Goal: Task Accomplishment & Management: Manage account settings

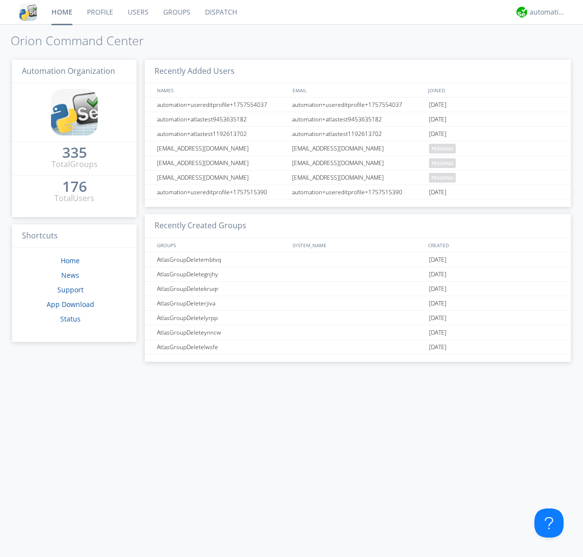
click at [176, 12] on link "Groups" at bounding box center [177, 12] width 42 height 24
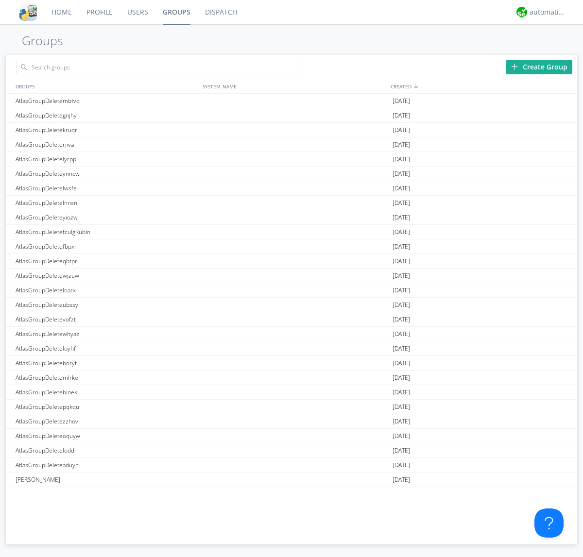
click at [176, 12] on link "Groups" at bounding box center [176, 12] width 42 height 24
click at [539, 67] on div "Create Group" at bounding box center [539, 67] width 66 height 15
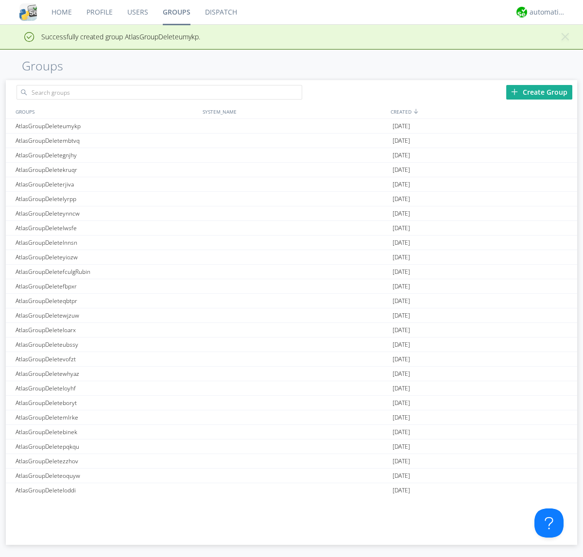
click at [176, 12] on link "Groups" at bounding box center [176, 12] width 42 height 24
type input "AtlasGroupDeleteumykp"
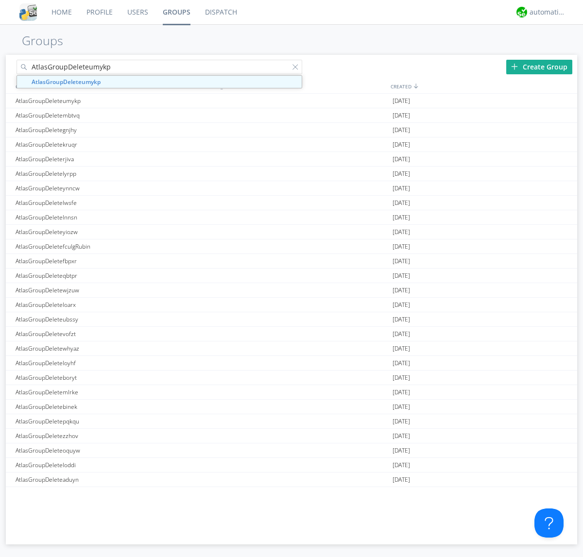
click at [137, 12] on link "Users" at bounding box center [137, 12] width 35 height 24
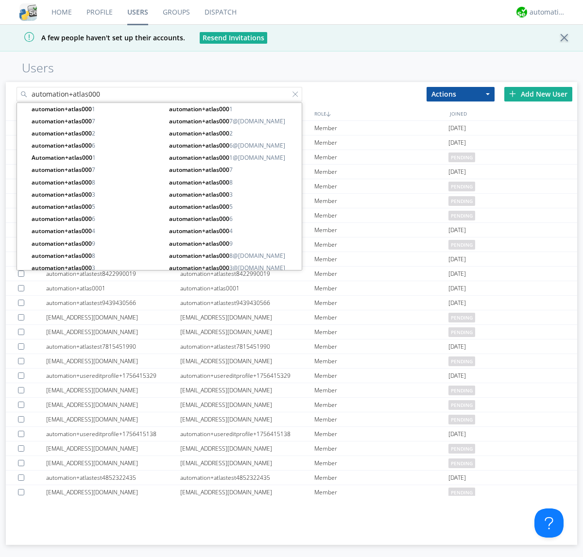
type input "automation+atlas000"
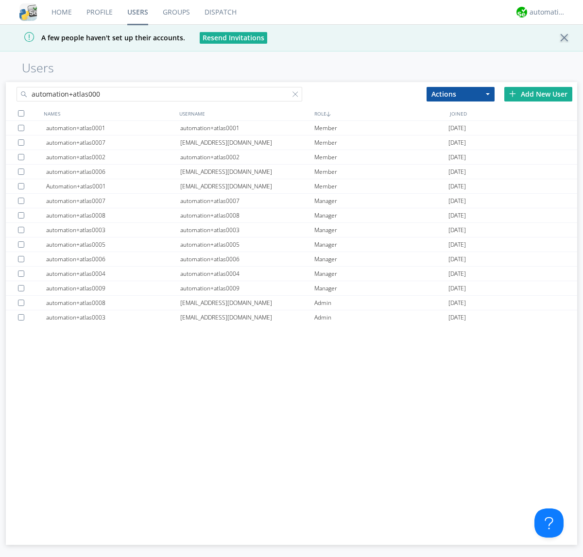
click at [21, 113] on div at bounding box center [21, 113] width 6 height 6
click at [460, 94] on button "Actions" at bounding box center [460, 94] width 68 height 15
click at [0, 0] on link "Add to Group" at bounding box center [0, 0] width 0 height 0
click at [137, 12] on link "Users" at bounding box center [137, 12] width 35 height 24
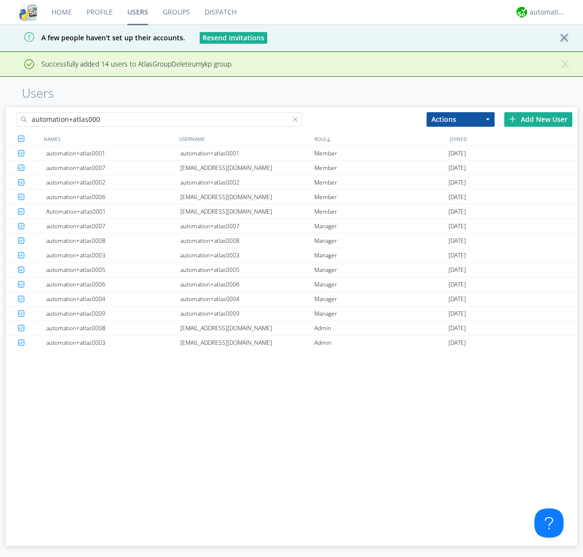
click at [297, 121] on div at bounding box center [297, 122] width 10 height 10
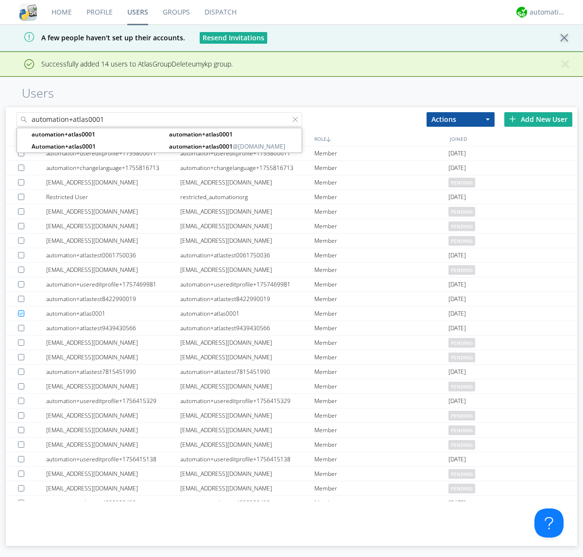
type input "automation+atlas0001"
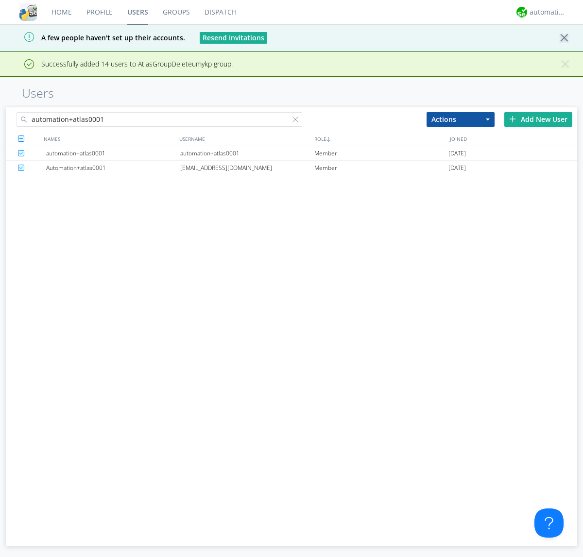
click at [247, 153] on div "automation+atlas0001" at bounding box center [247, 153] width 134 height 14
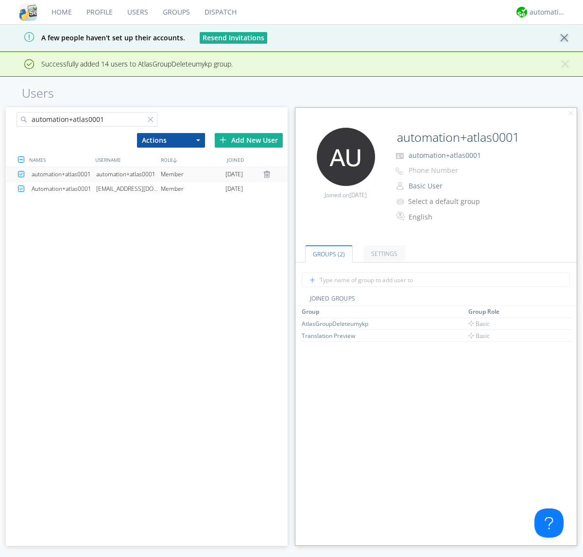
click at [175, 12] on link "Groups" at bounding box center [176, 12] width 42 height 24
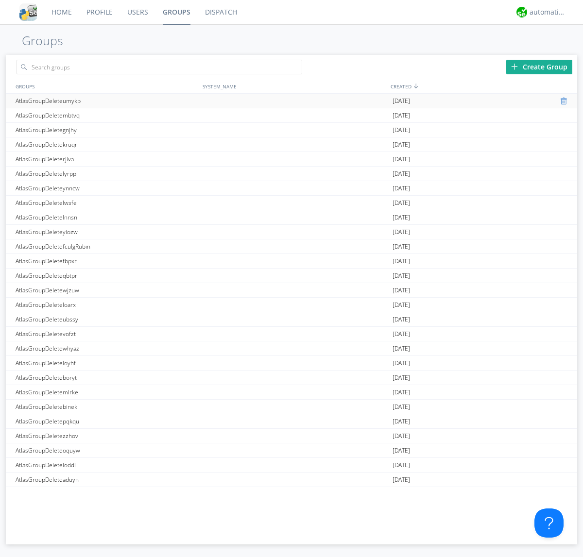
click at [560, 101] on div at bounding box center [565, 101] width 10 height 8
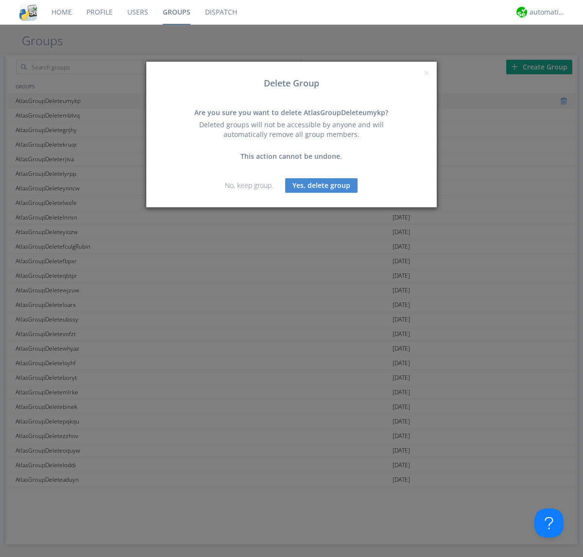
click at [321, 185] on button "Yes, delete group" at bounding box center [321, 185] width 72 height 15
